Goal: Task Accomplishment & Management: Manage account settings

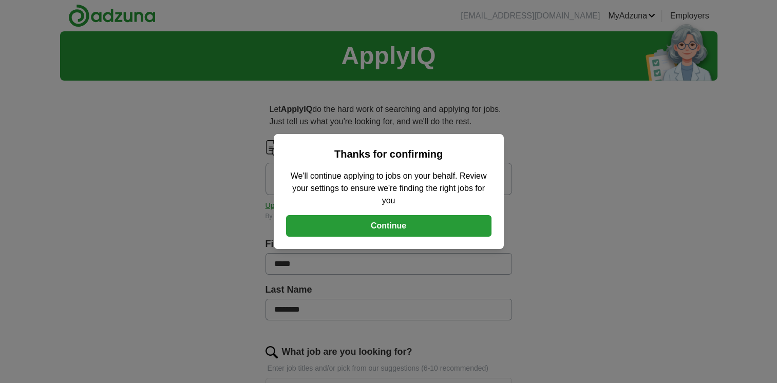
click at [365, 227] on button "Continue" at bounding box center [388, 226] width 205 height 22
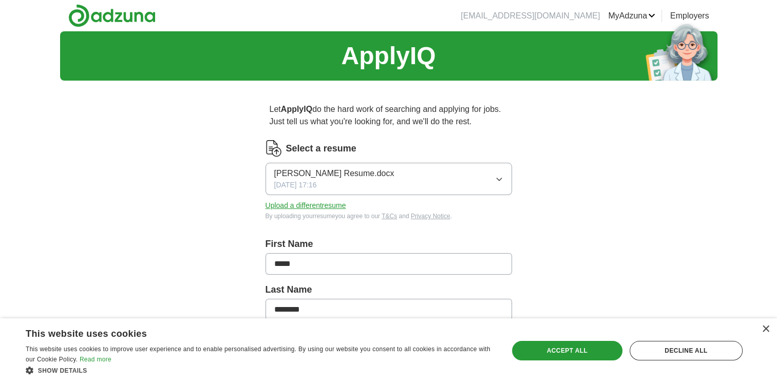
drag, startPoint x: 776, startPoint y: 138, endPoint x: 783, endPoint y: 163, distance: 25.7
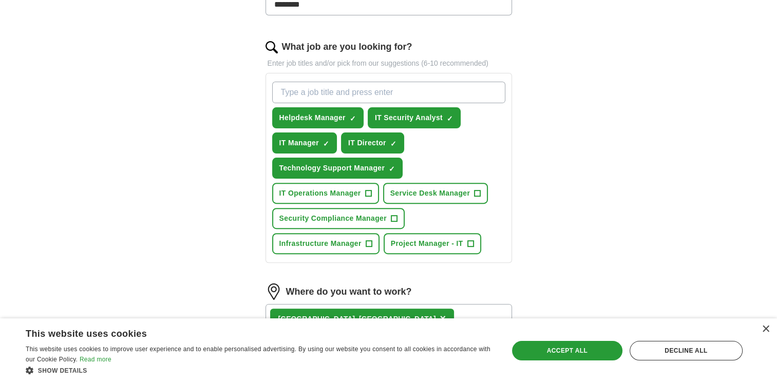
scroll to position [312, 0]
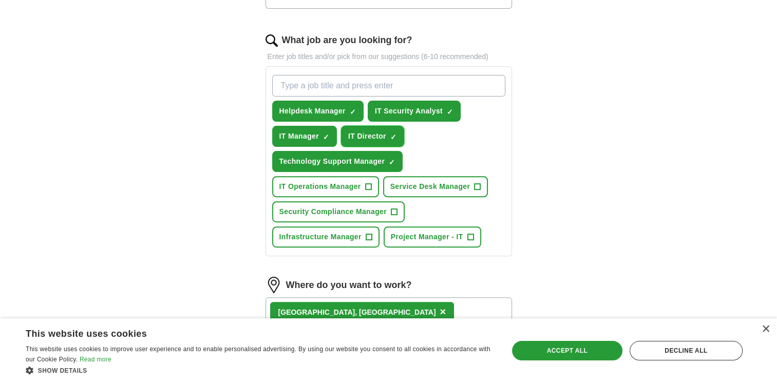
click at [348, 133] on span "IT Director" at bounding box center [367, 136] width 38 height 11
drag, startPoint x: 313, startPoint y: 131, endPoint x: 420, endPoint y: 139, distance: 107.1
click at [420, 139] on div "Helpdesk Manager ✓ × IT Security Analyst ✓ × IT Manager ✓ × IT Director + Techn…" at bounding box center [388, 161] width 237 height 181
click at [372, 135] on span "IT Director" at bounding box center [367, 136] width 38 height 11
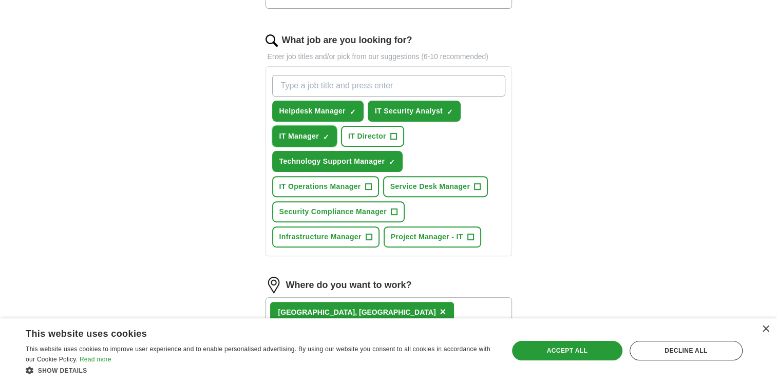
click at [295, 135] on span "IT Manager" at bounding box center [299, 136] width 40 height 11
click at [302, 165] on button "Technology Support Manager ✓ ×" at bounding box center [337, 161] width 131 height 21
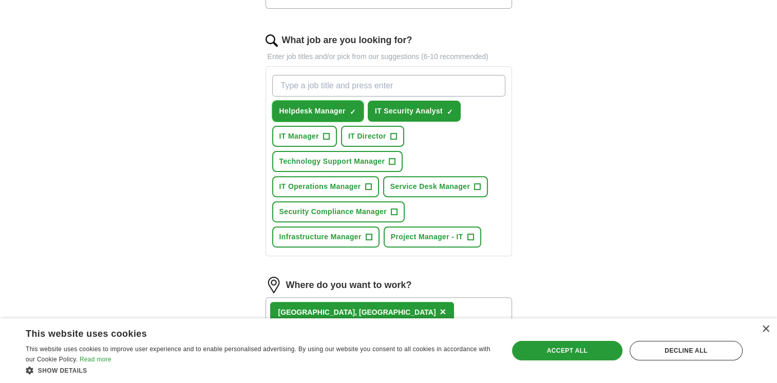
click at [305, 106] on span "Helpdesk Manager" at bounding box center [312, 111] width 66 height 11
click at [405, 104] on button "IT Security Analyst ✓ ×" at bounding box center [414, 111] width 93 height 21
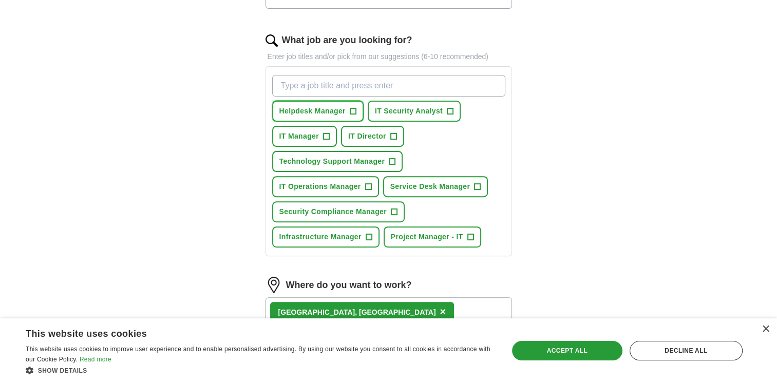
click at [355, 110] on span "+" at bounding box center [353, 111] width 6 height 8
click at [450, 108] on span "+" at bounding box center [450, 111] width 6 height 8
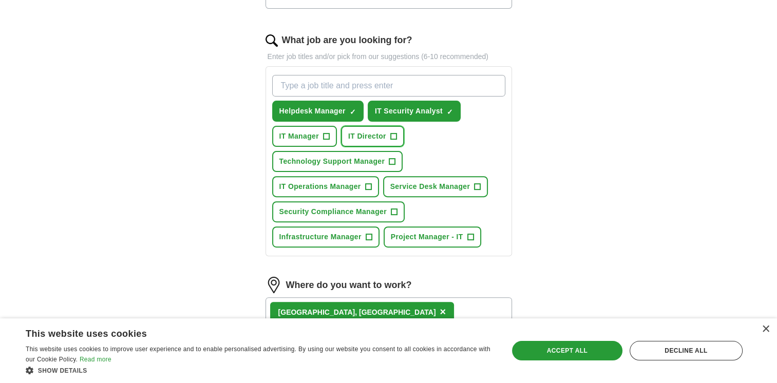
click at [393, 134] on span "+" at bounding box center [393, 137] width 6 height 8
click at [325, 135] on span "+" at bounding box center [326, 137] width 6 height 8
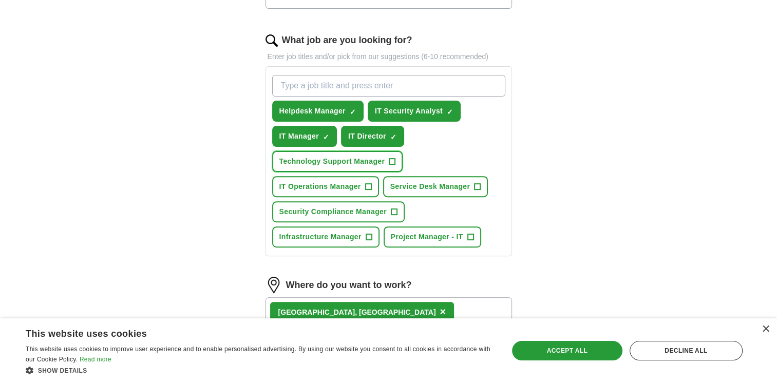
click at [393, 158] on span "+" at bounding box center [392, 162] width 6 height 8
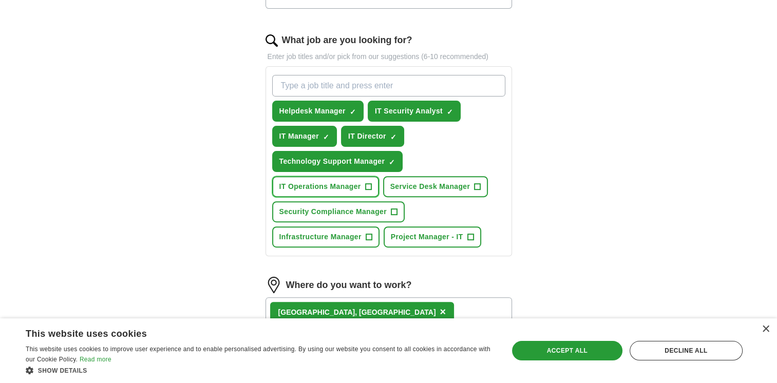
click at [371, 185] on button "IT Operations Manager +" at bounding box center [325, 186] width 107 height 21
click at [393, 208] on span "+" at bounding box center [394, 212] width 6 height 8
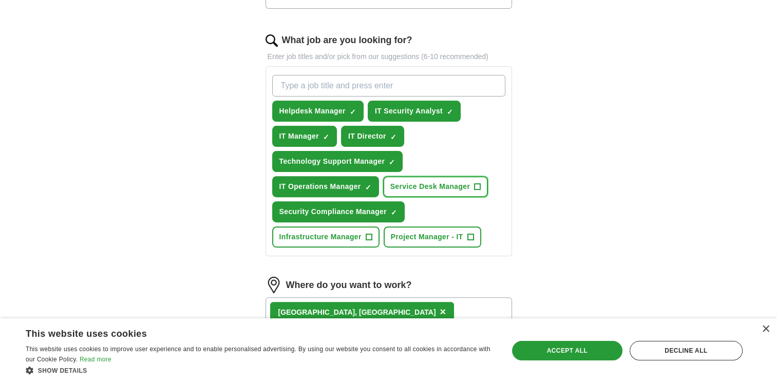
click at [477, 183] on span "+" at bounding box center [478, 187] width 6 height 8
click at [369, 233] on span "+" at bounding box center [369, 237] width 6 height 8
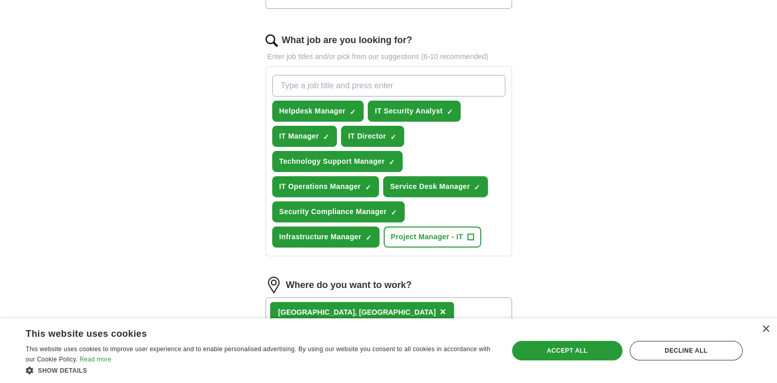
click at [316, 85] on input "What job are you looking for?" at bounding box center [388, 86] width 233 height 22
type input "IT Operations Manager"
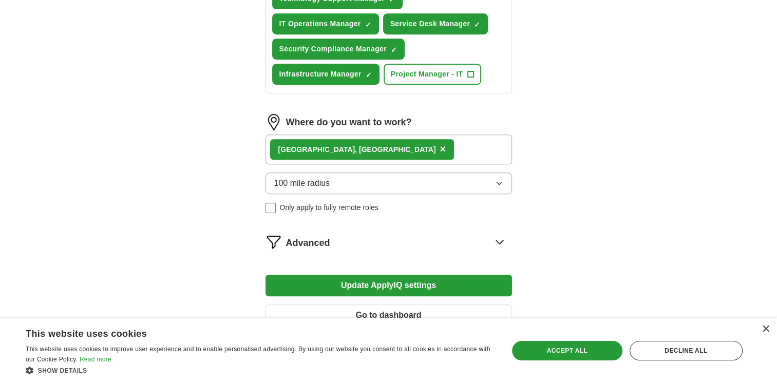
scroll to position [496, 0]
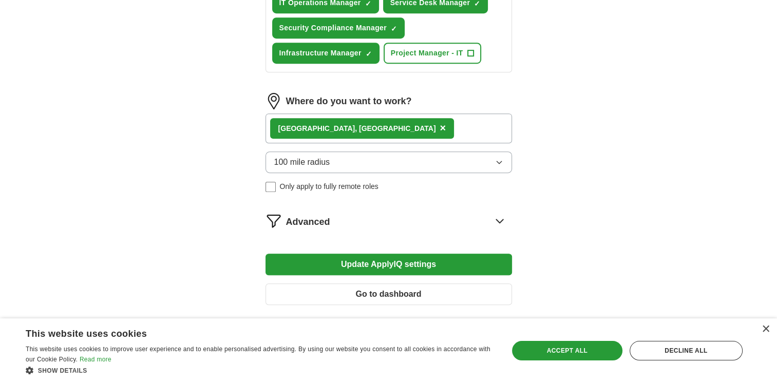
click at [355, 259] on button "Update ApplyIQ settings" at bounding box center [389, 265] width 247 height 22
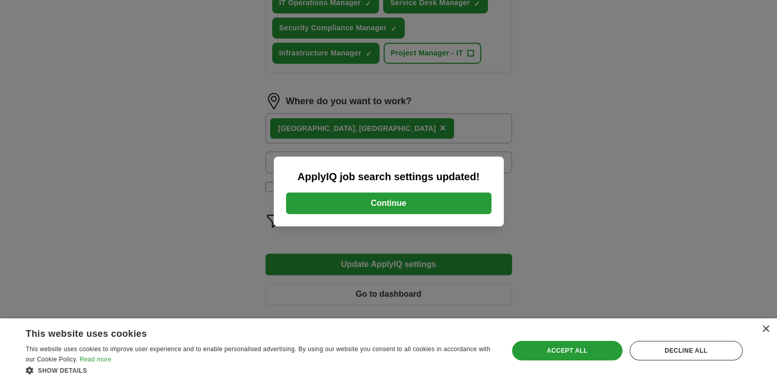
click at [368, 200] on button "Continue" at bounding box center [388, 204] width 205 height 22
